Goal: Task Accomplishment & Management: Use online tool/utility

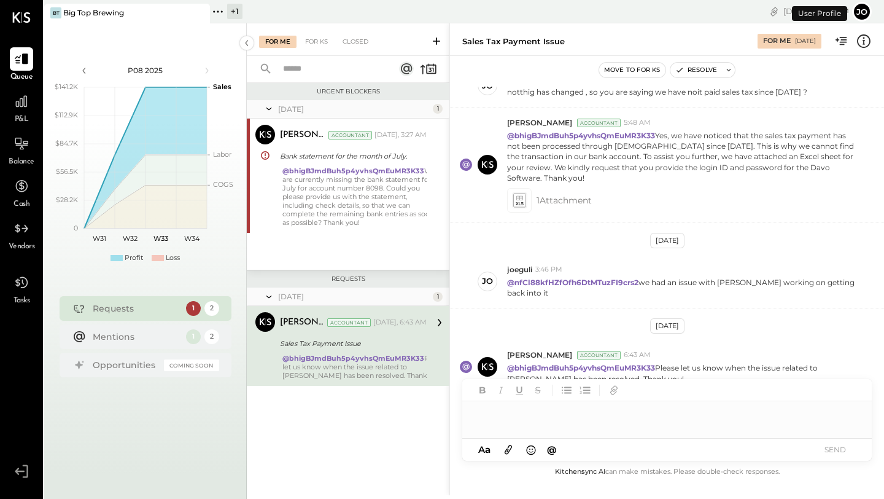
scroll to position [141, 0]
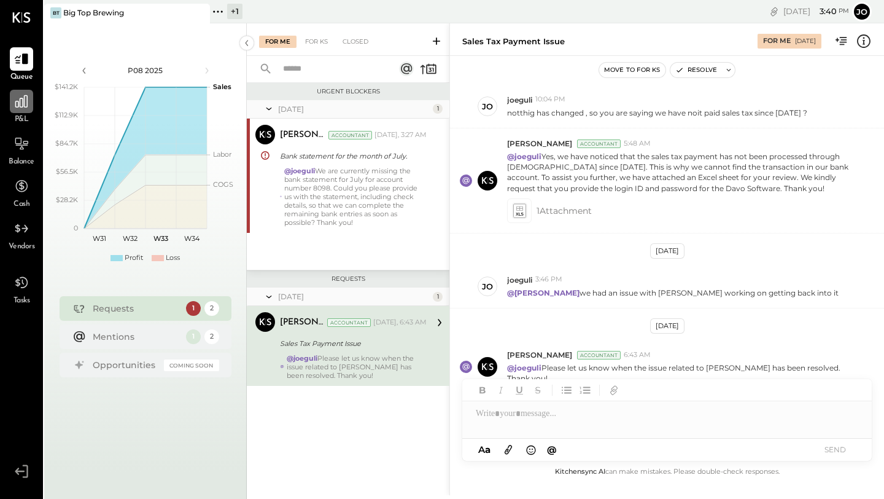
click at [26, 106] on icon at bounding box center [22, 101] width 16 height 16
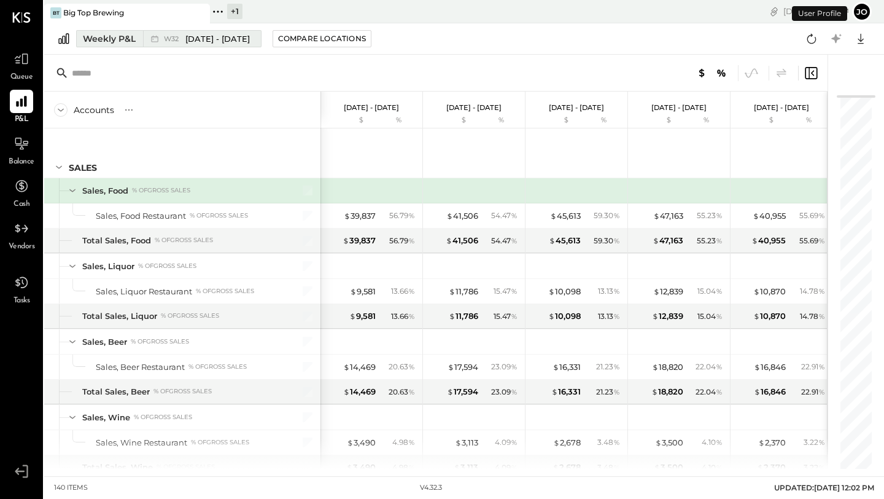
click at [112, 34] on div "Weekly P&L" at bounding box center [109, 39] width 53 height 12
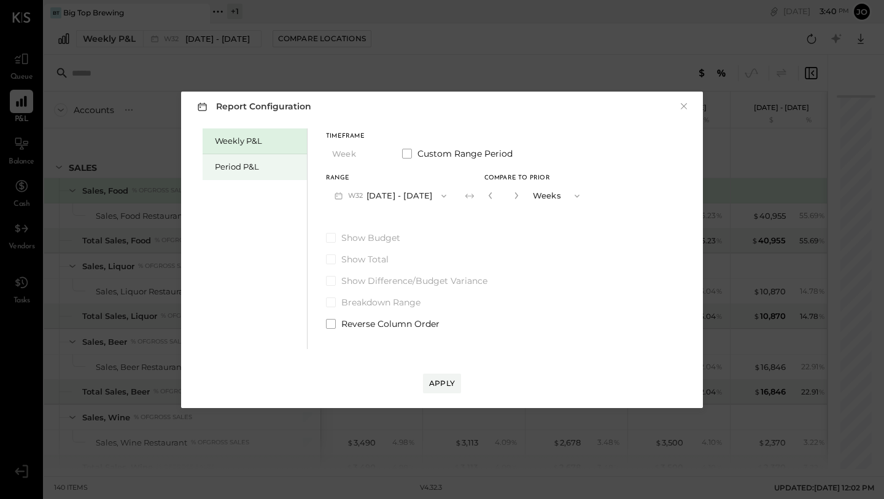
click at [267, 169] on div "Period P&L" at bounding box center [258, 167] width 86 height 12
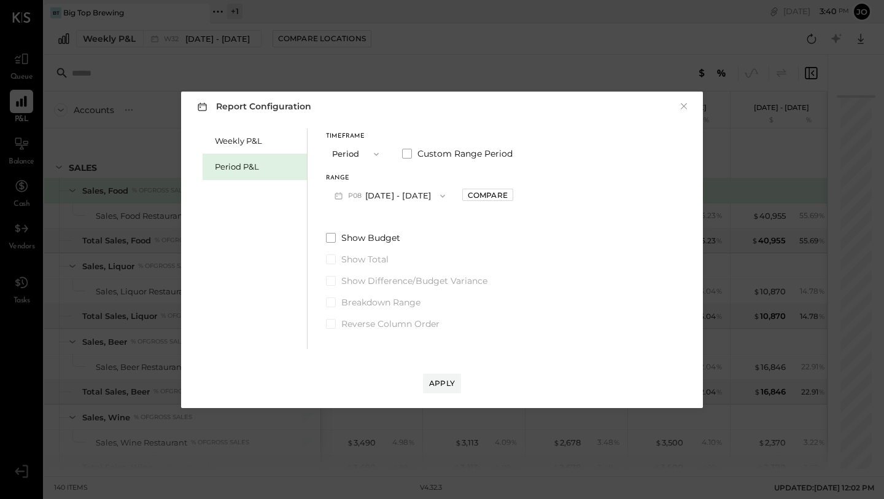
click at [338, 193] on icon "button" at bounding box center [338, 195] width 7 height 7
click at [422, 155] on span "Custom Range Period" at bounding box center [464, 153] width 95 height 12
click at [405, 155] on span at bounding box center [407, 154] width 10 height 10
click at [372, 194] on button "P08 [DATE] - [DATE]" at bounding box center [390, 195] width 128 height 23
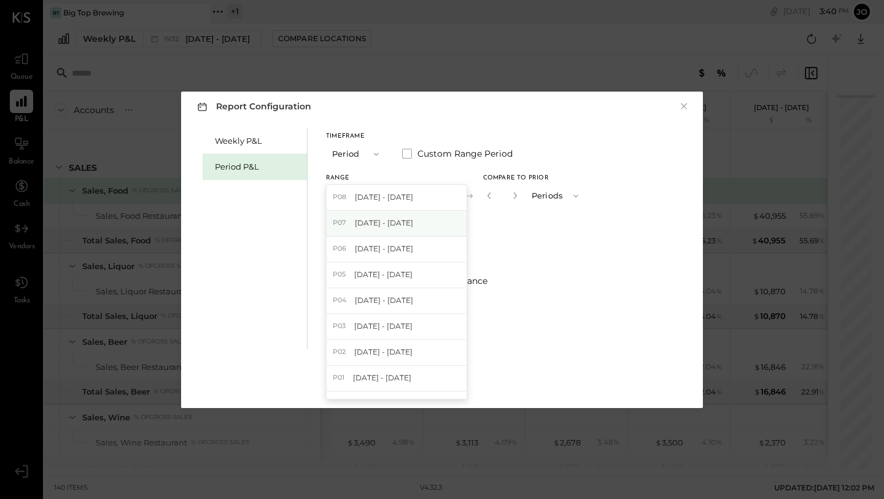
click at [363, 223] on span "[DATE] - [DATE]" at bounding box center [384, 222] width 58 height 10
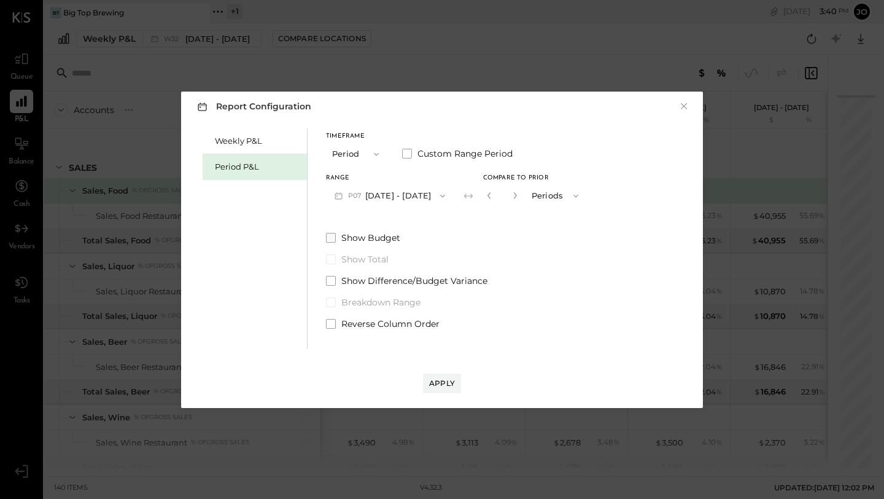
click at [335, 236] on span at bounding box center [331, 238] width 10 height 10
click at [327, 282] on span at bounding box center [331, 281] width 10 height 10
click at [333, 281] on span at bounding box center [331, 281] width 10 height 10
click at [414, 158] on label "Custom Range Period" at bounding box center [457, 153] width 111 height 12
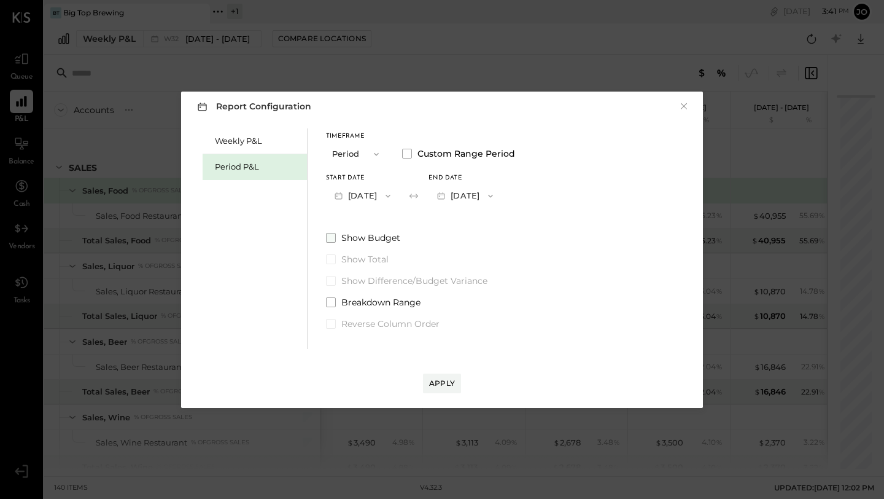
click at [332, 236] on span at bounding box center [331, 238] width 10 height 10
click at [375, 197] on button "[DATE]" at bounding box center [362, 195] width 73 height 23
click at [444, 184] on button "[DATE]" at bounding box center [465, 195] width 73 height 23
click at [253, 172] on div "Period P&L" at bounding box center [258, 167] width 86 height 12
click at [385, 195] on button "P08 [DATE] - [DATE]" at bounding box center [390, 195] width 128 height 23
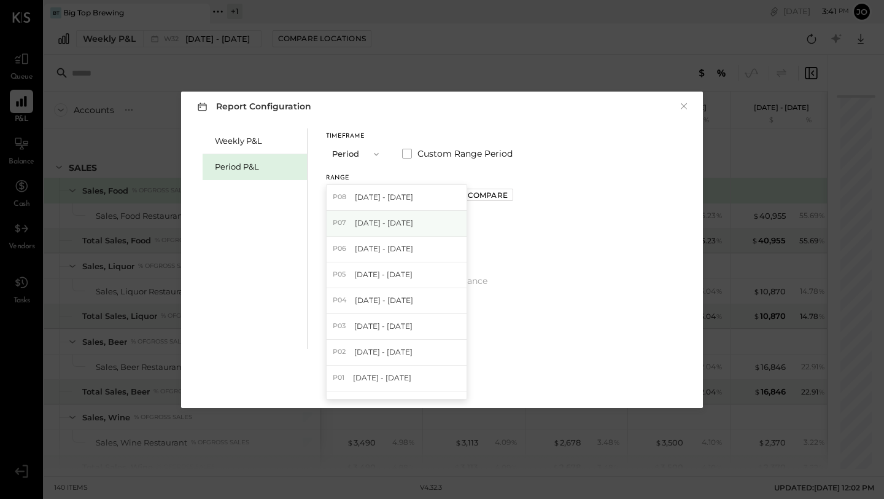
click at [378, 222] on span "[DATE] - [DATE]" at bounding box center [384, 222] width 58 height 10
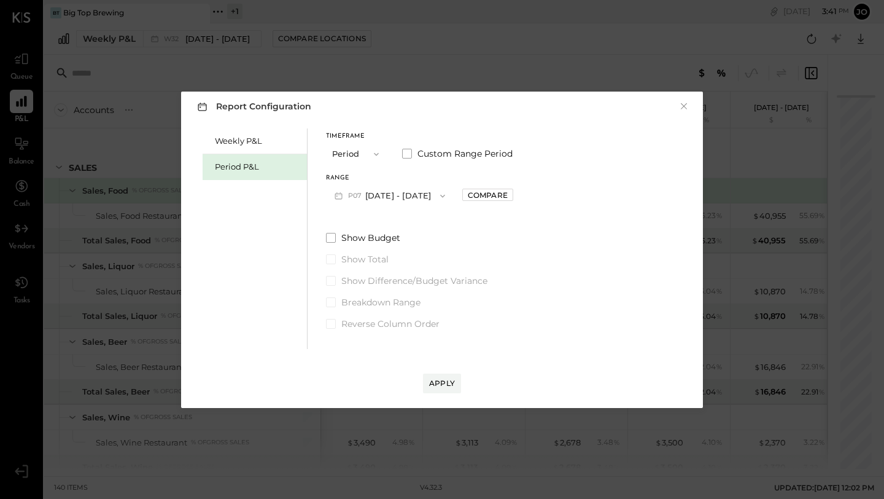
click at [330, 230] on div "Timeframe Period Custom Range Period Range P07 [DATE] - [DATE] Compare Show Bud…" at bounding box center [419, 228] width 187 height 201
click at [328, 238] on span at bounding box center [331, 238] width 10 height 10
click at [330, 273] on div "Show Budget Show Total Show Difference/Budget Variance Breakdown Range Reverse …" at bounding box center [419, 280] width 187 height 98
click at [330, 278] on span at bounding box center [331, 281] width 10 height 10
click at [428, 374] on button "Apply" at bounding box center [442, 383] width 38 height 20
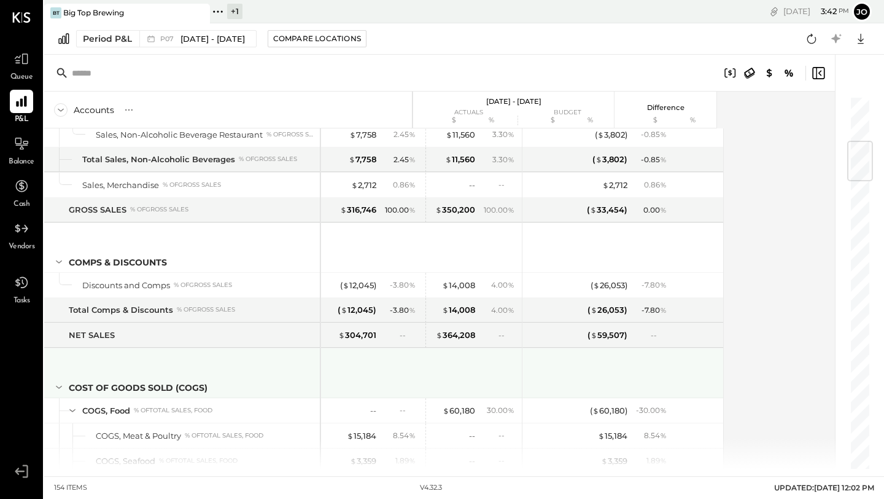
scroll to position [396, 0]
